Goal: Complete application form

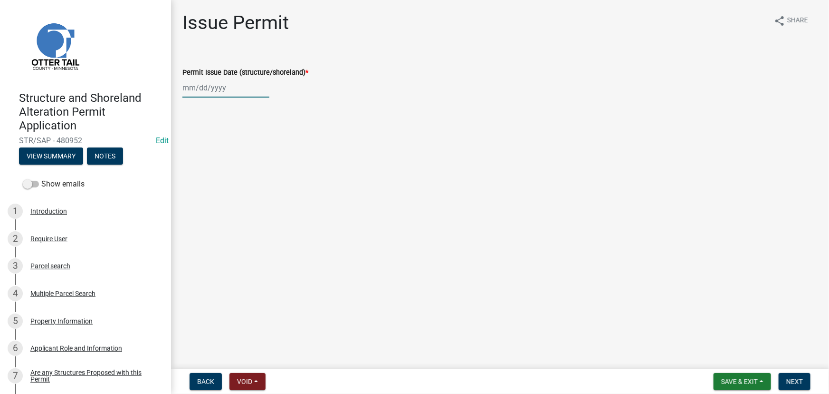
click at [225, 91] on div at bounding box center [226, 87] width 87 height 19
select select "10"
select select "2025"
click at [195, 169] on div "13" at bounding box center [191, 168] width 15 height 15
type input "[DATE]"
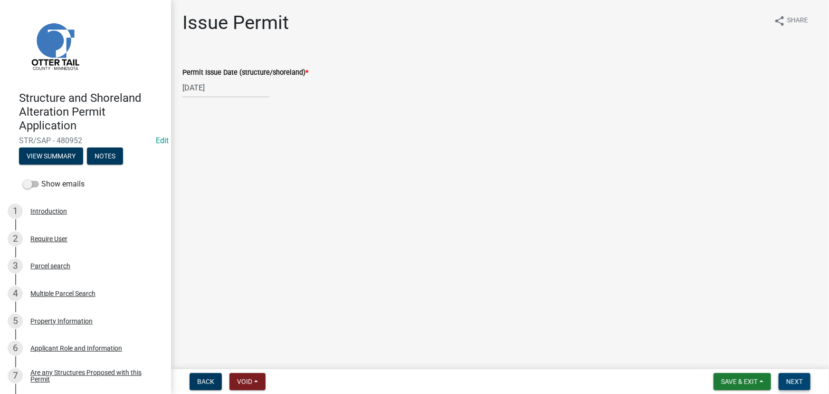
click at [799, 383] on span "Next" at bounding box center [795, 381] width 17 height 8
click at [806, 376] on button "Next" at bounding box center [795, 381] width 32 height 17
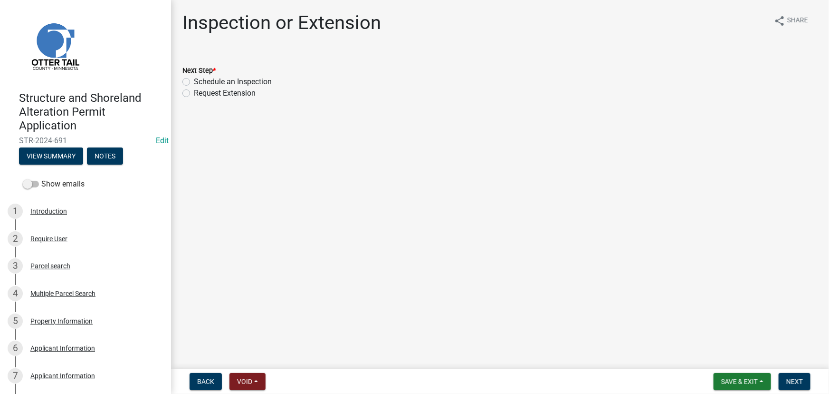
click at [243, 81] on label "Schedule an Inspection" at bounding box center [233, 81] width 78 height 11
click at [200, 81] on input "Schedule an Inspection" at bounding box center [197, 79] width 6 height 6
radio input "true"
click at [802, 379] on span "Next" at bounding box center [795, 381] width 17 height 8
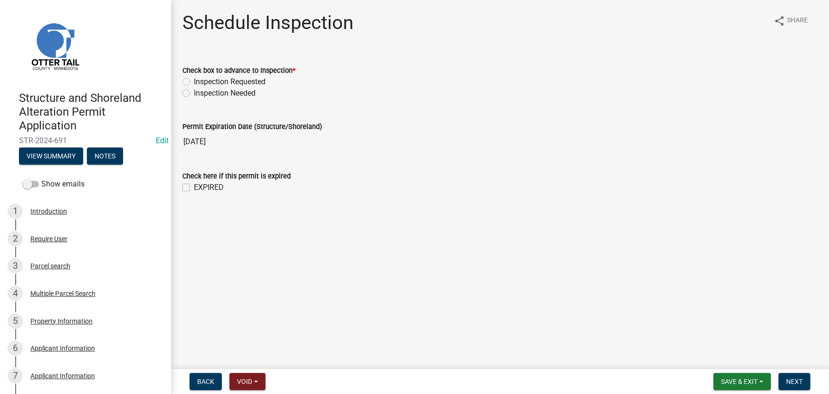
click at [210, 85] on label "Inspection Requested" at bounding box center [230, 81] width 72 height 11
click at [200, 82] on input "Inspection Requested" at bounding box center [197, 79] width 6 height 6
radio input "true"
click at [229, 92] on label "Inspection Needed" at bounding box center [225, 92] width 62 height 11
click at [200, 92] on input "Inspection Needed" at bounding box center [197, 90] width 6 height 6
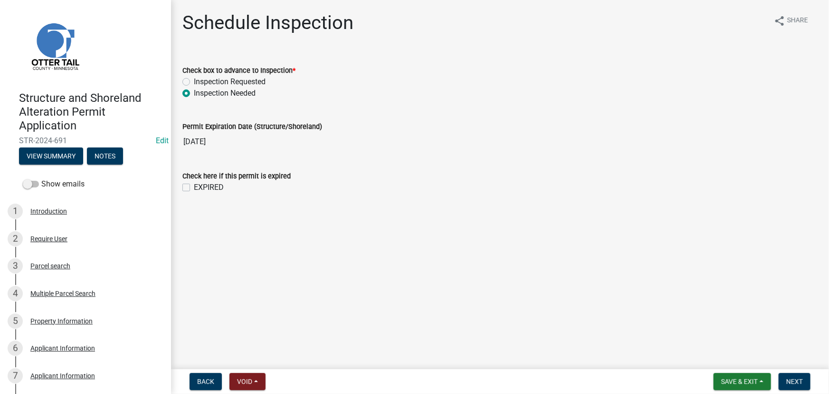
radio input "true"
click at [208, 183] on label "EXPIRED" at bounding box center [209, 187] width 30 height 11
click at [200, 183] on input "EXPIRED" at bounding box center [197, 185] width 6 height 6
checkbox input "true"
click at [811, 389] on form "Save & Exit Save Save & Exit Next" at bounding box center [762, 381] width 105 height 17
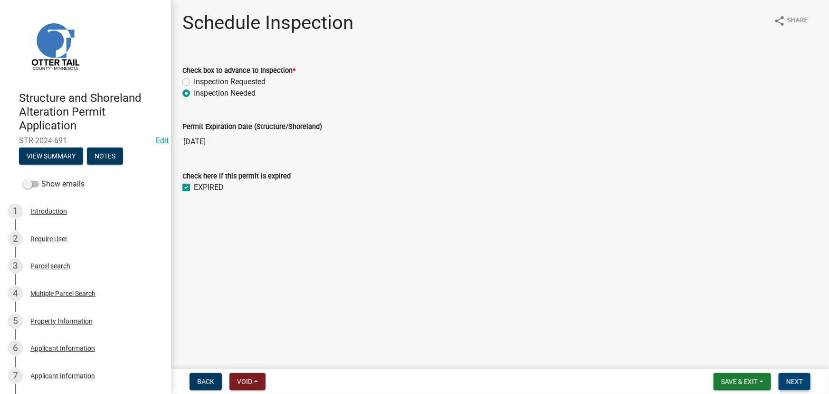
click at [795, 386] on button "Next" at bounding box center [795, 381] width 32 height 17
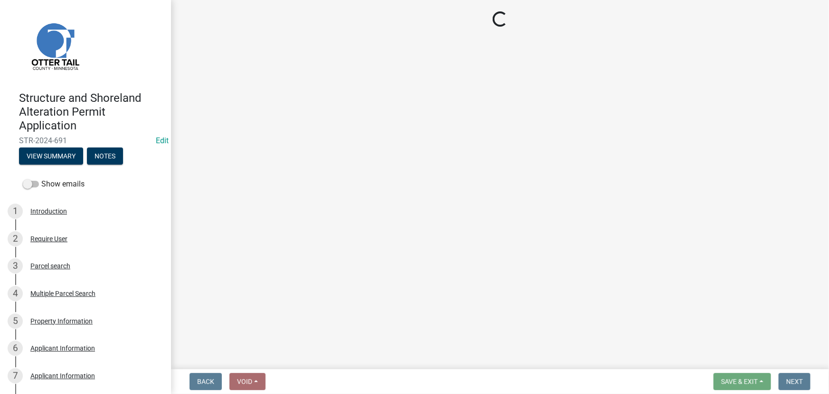
select select "710d5f49-2663-4e73-9718-d0c4e189f5ed"
